Goal: Check status: Check status

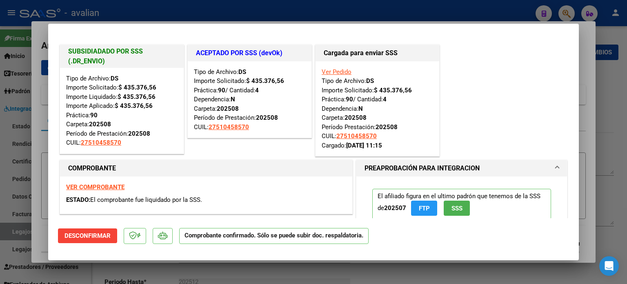
type input "$ 0,00"
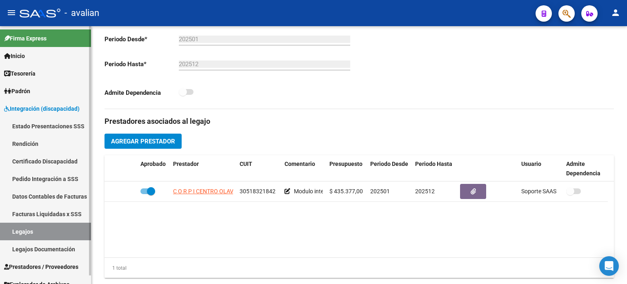
click at [34, 125] on link "Estado Presentaciones SSS" at bounding box center [45, 126] width 91 height 18
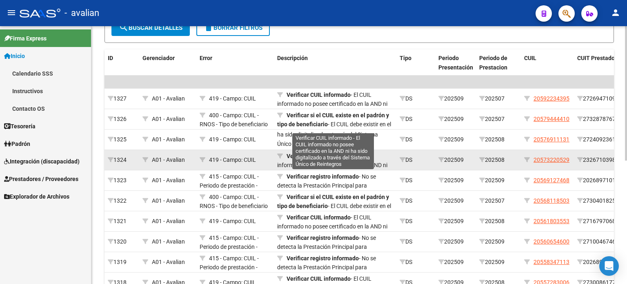
scroll to position [237, 0]
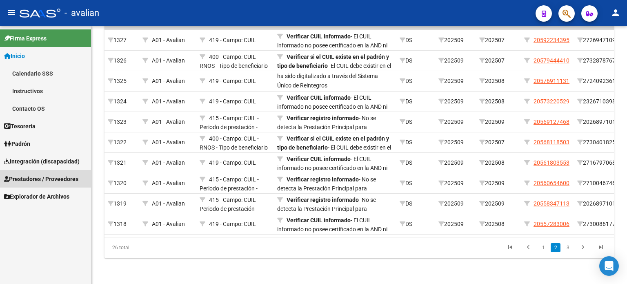
click at [41, 175] on span "Prestadores / Proveedores" at bounding box center [41, 178] width 74 height 9
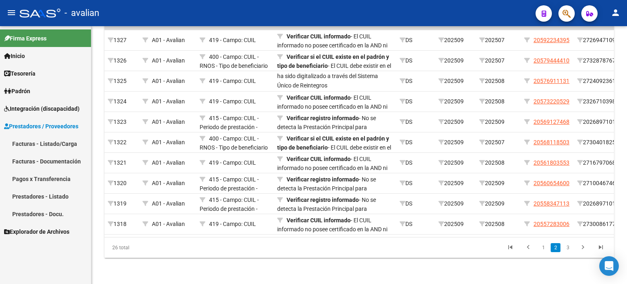
click at [51, 104] on span "Integración (discapacidad)" at bounding box center [42, 108] width 76 height 9
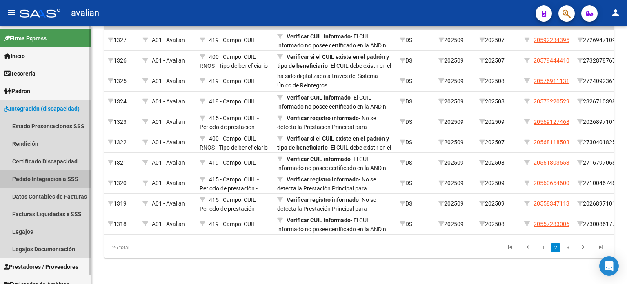
click at [39, 174] on link "Pedido Integración a SSS" at bounding box center [45, 179] width 91 height 18
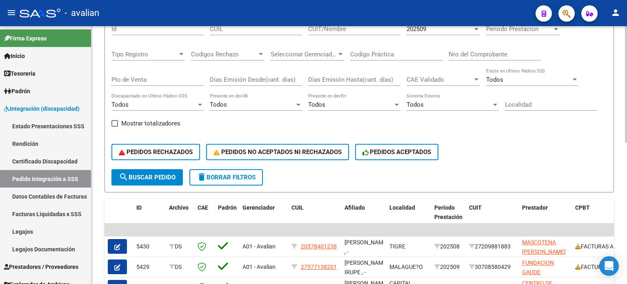
scroll to position [109, 0]
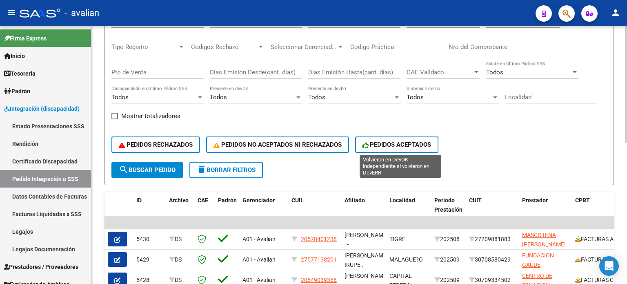
click at [389, 144] on span "PEDIDOS ACEPTADOS" at bounding box center [396, 144] width 69 height 7
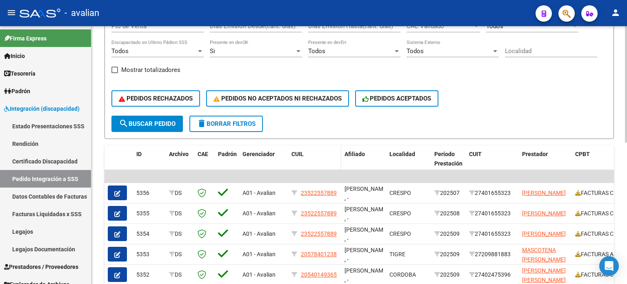
scroll to position [149, 0]
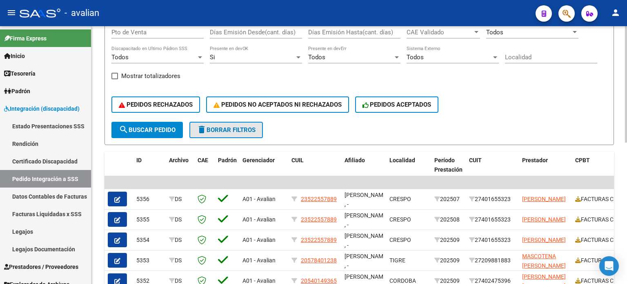
click at [235, 132] on button "delete Borrar Filtros" at bounding box center [225, 130] width 73 height 16
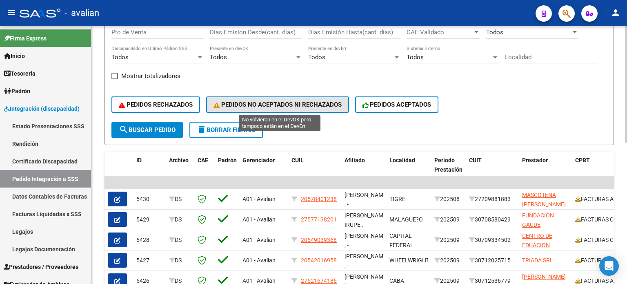
click at [299, 107] on span "PEDIDOS NO ACEPTADOS NI RECHAZADOS" at bounding box center [277, 104] width 128 height 7
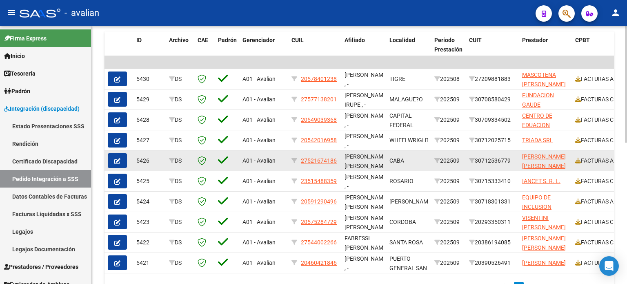
scroll to position [312, 0]
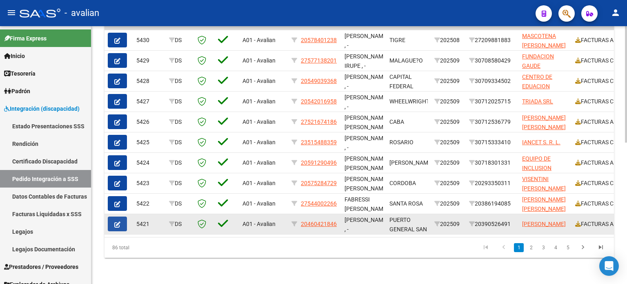
click at [125, 216] on button "button" at bounding box center [117, 223] width 19 height 15
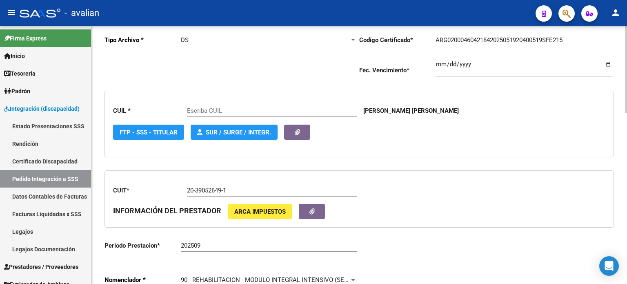
type input "20460421846"
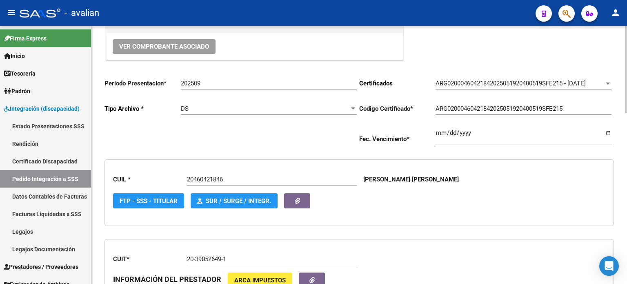
scroll to position [109, 0]
